Goal: Find specific page/section: Find specific page/section

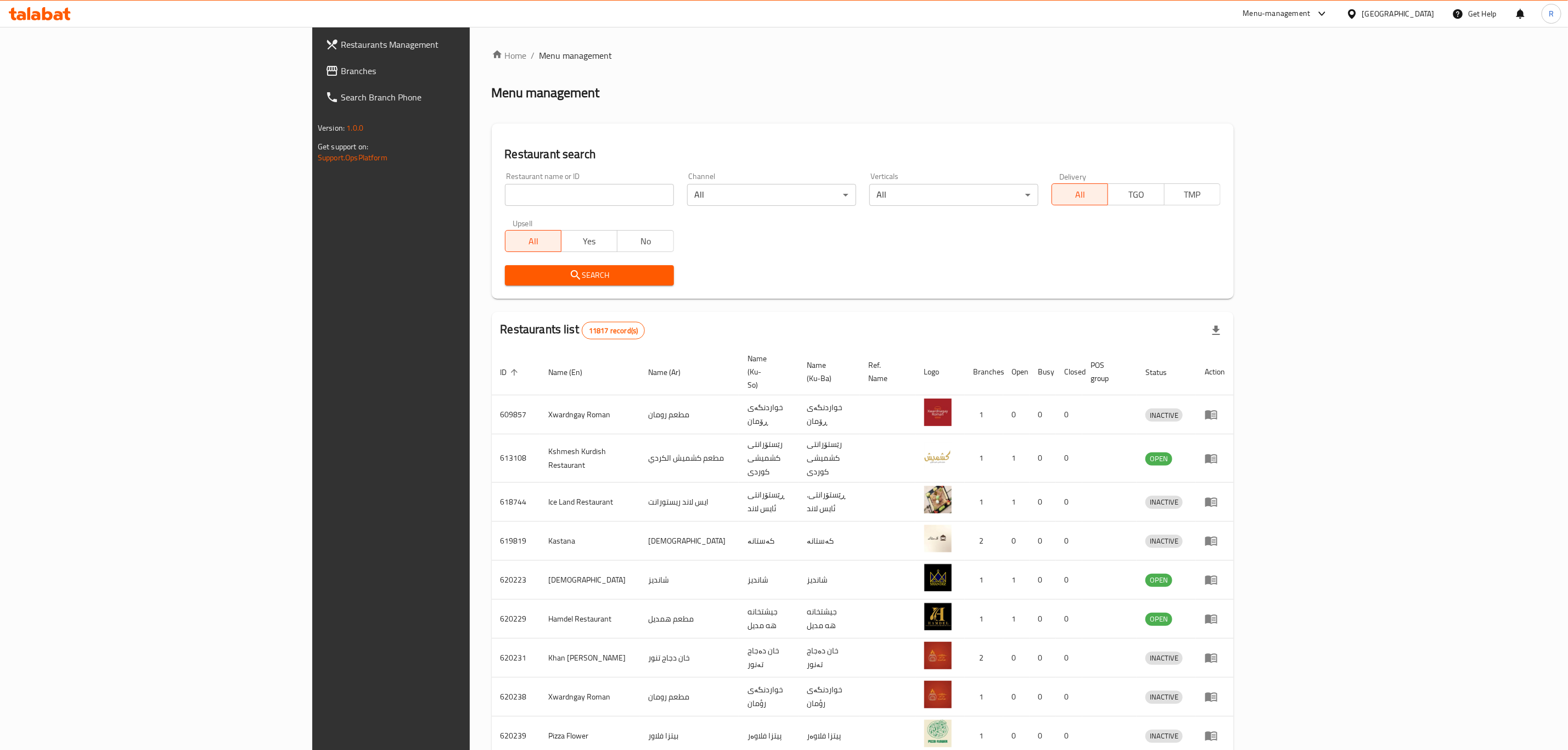
click at [505, 196] on input "search" at bounding box center [589, 195] width 169 height 22
type input "shaleen palac"
click at [570, 269] on icon "submit" at bounding box center [576, 274] width 13 height 13
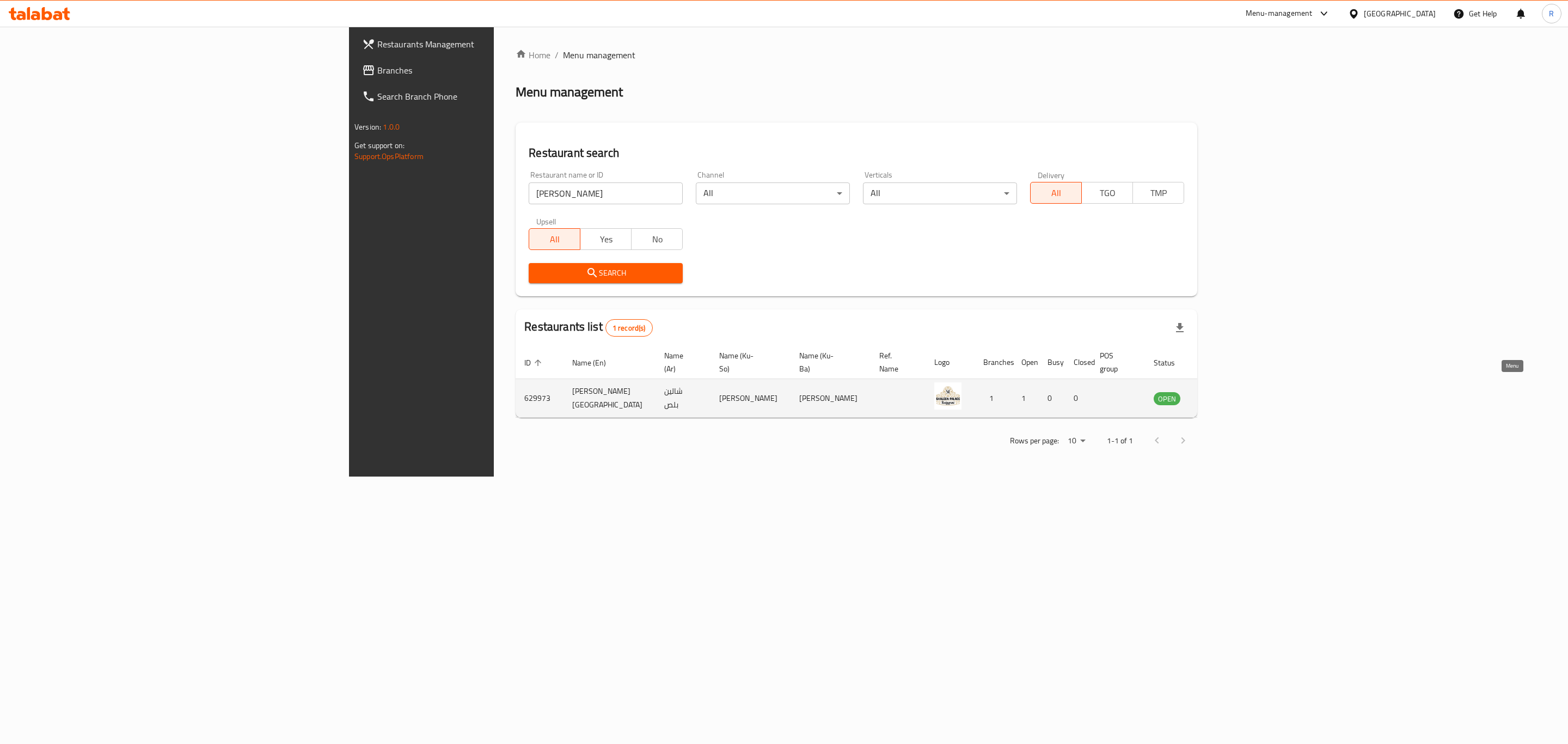
click at [1224, 391] on icon "enhanced table" at bounding box center [1217, 398] width 13 height 13
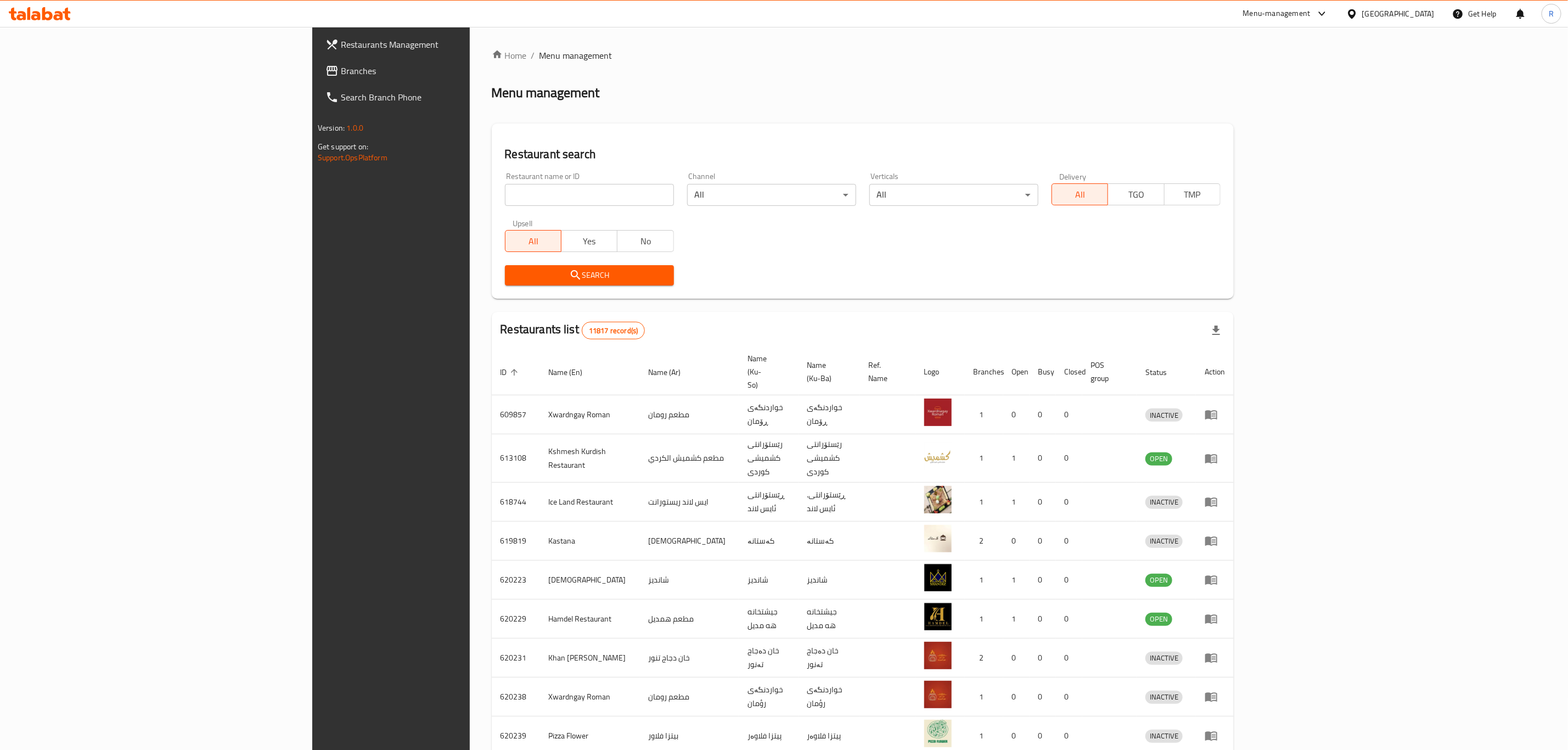
drag, startPoint x: 437, startPoint y: 195, endPoint x: 433, endPoint y: 201, distance: 7.2
click at [505, 195] on input "search" at bounding box center [589, 195] width 169 height 22
type input "[PERSON_NAME][GEOGRAPHIC_DATA]"
click button "Search" at bounding box center [589, 275] width 169 height 20
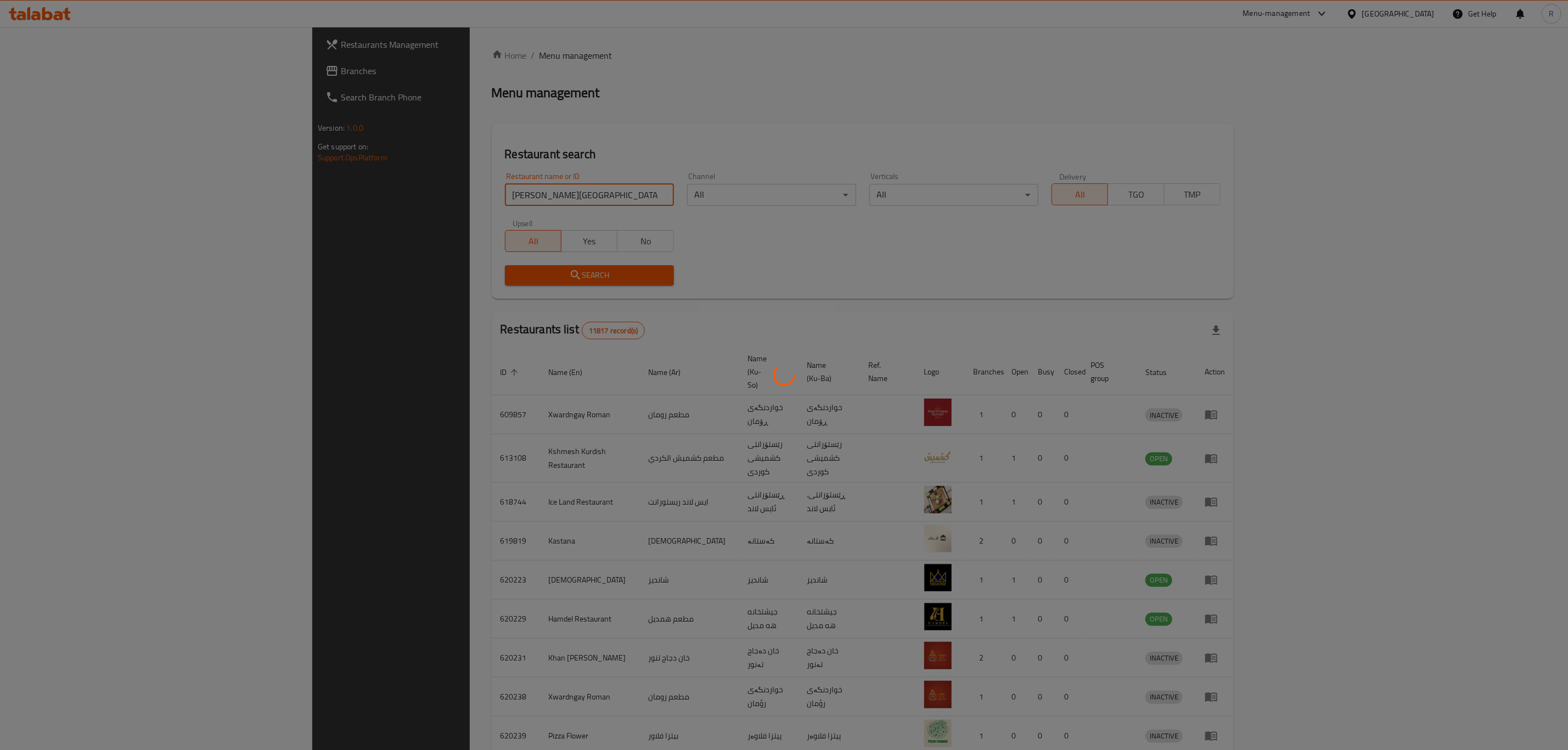
click button "Search" at bounding box center [589, 275] width 169 height 20
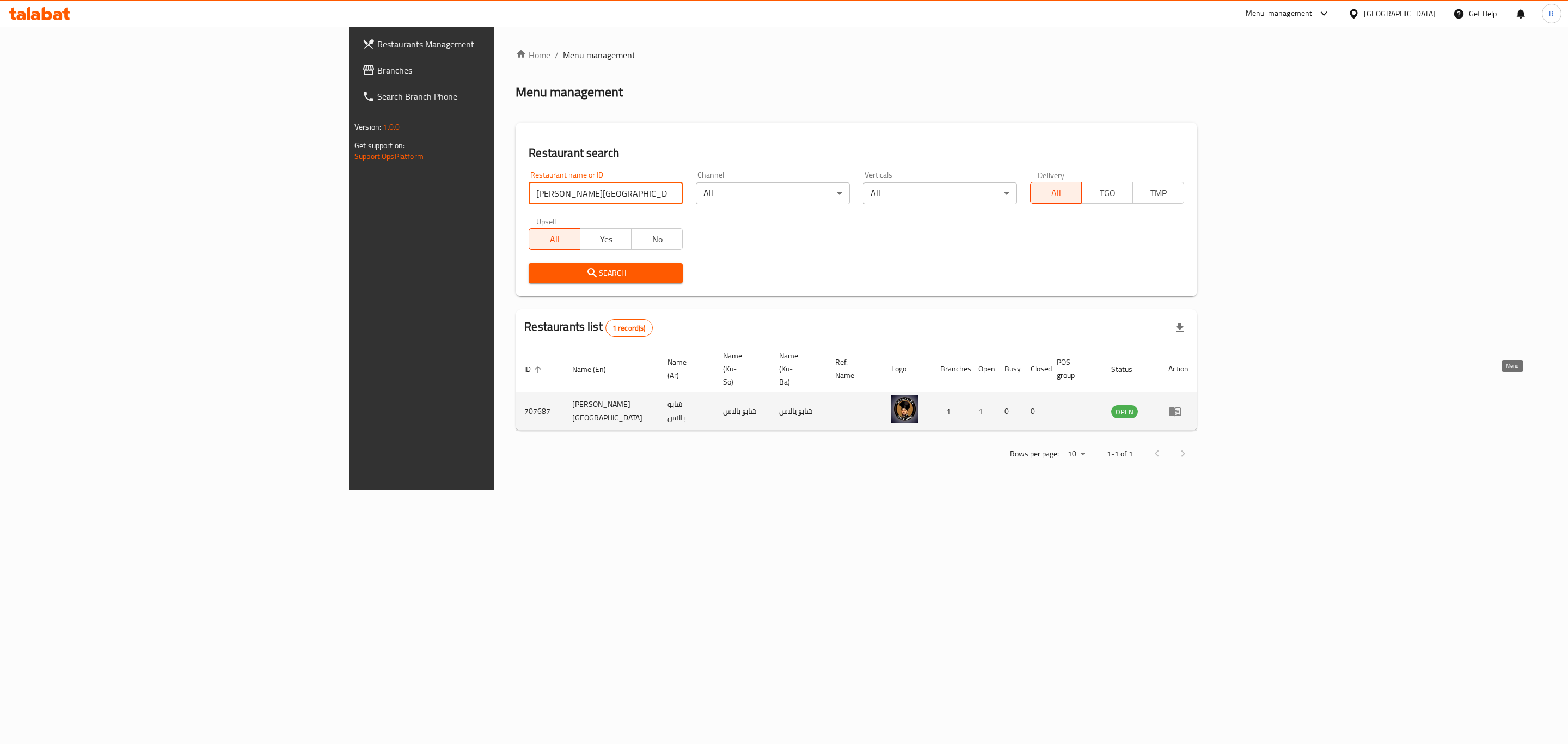
click at [1181, 405] on icon "enhanced table" at bounding box center [1174, 411] width 13 height 13
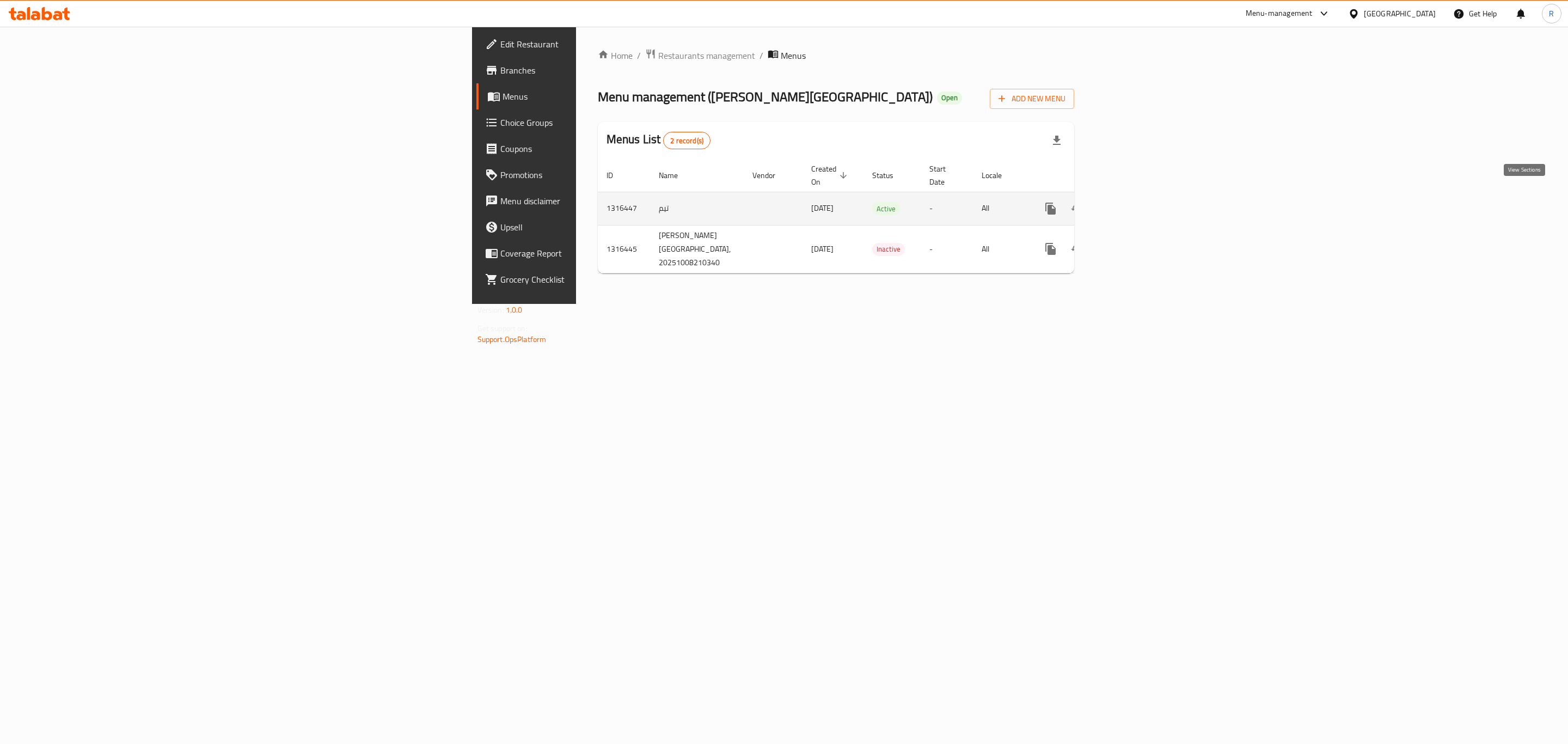
click at [1143, 203] on link "enhanced table" at bounding box center [1129, 208] width 26 height 26
